Goal: Information Seeking & Learning: Compare options

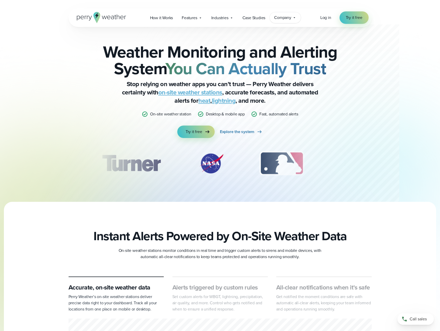
click at [285, 17] on span "Company" at bounding box center [282, 18] width 17 height 6
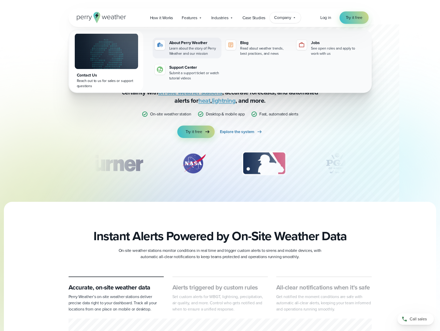
click at [169, 48] on div "Learn about the story of Perry Weather and our mission" at bounding box center [194, 51] width 50 height 10
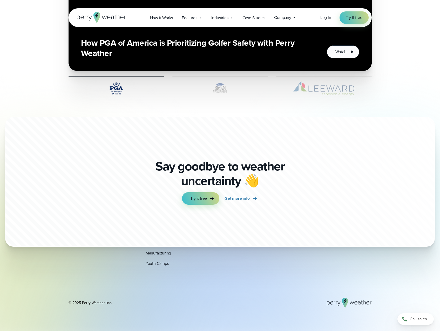
scroll to position [1369, 0]
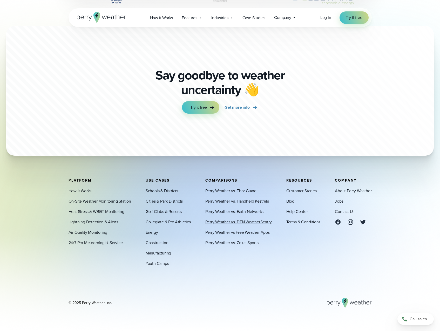
click at [251, 222] on link "Perry Weather vs. DTN WeatherSentry" at bounding box center [238, 222] width 66 height 6
